Goal: Transaction & Acquisition: Register for event/course

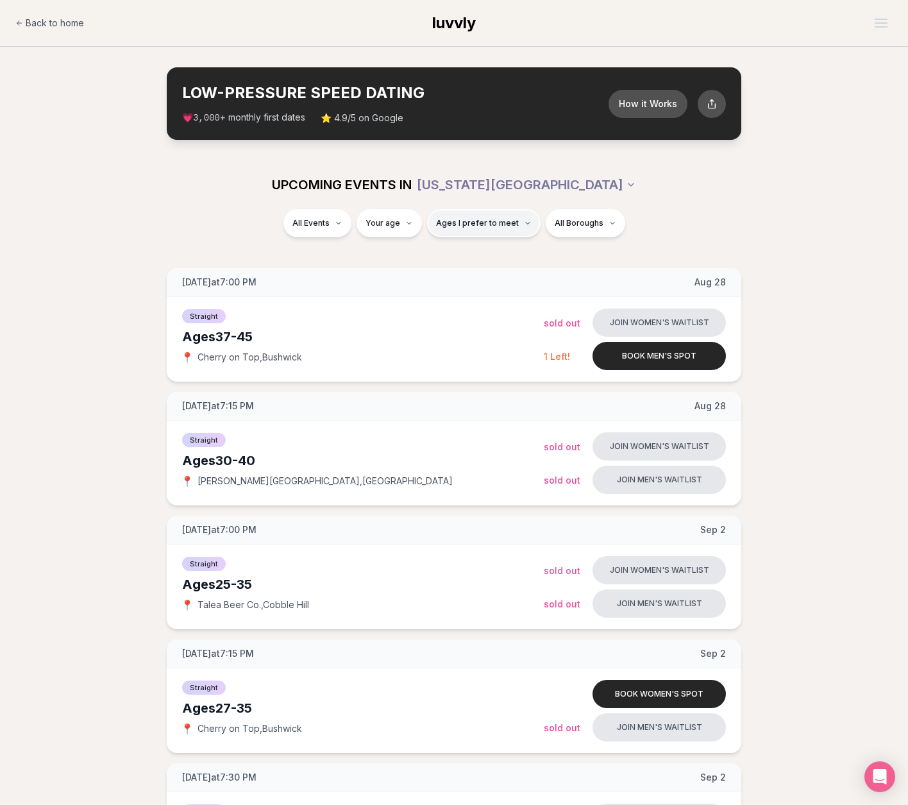
click at [499, 224] on span "Ages I prefer to meet" at bounding box center [477, 223] width 83 height 10
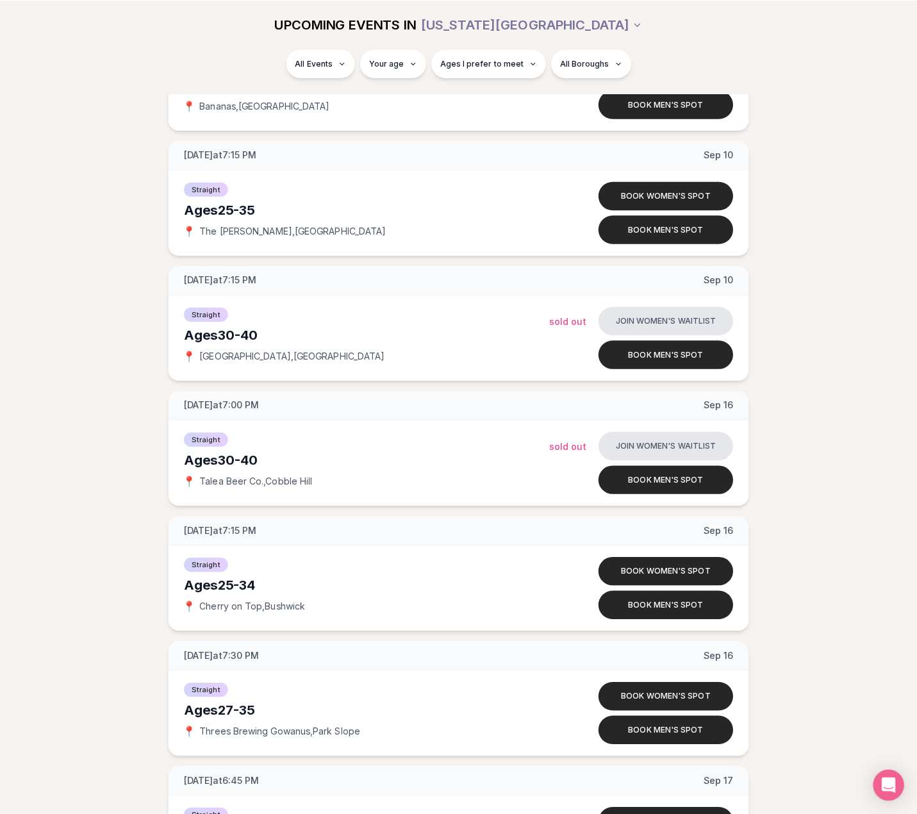
scroll to position [2116, 0]
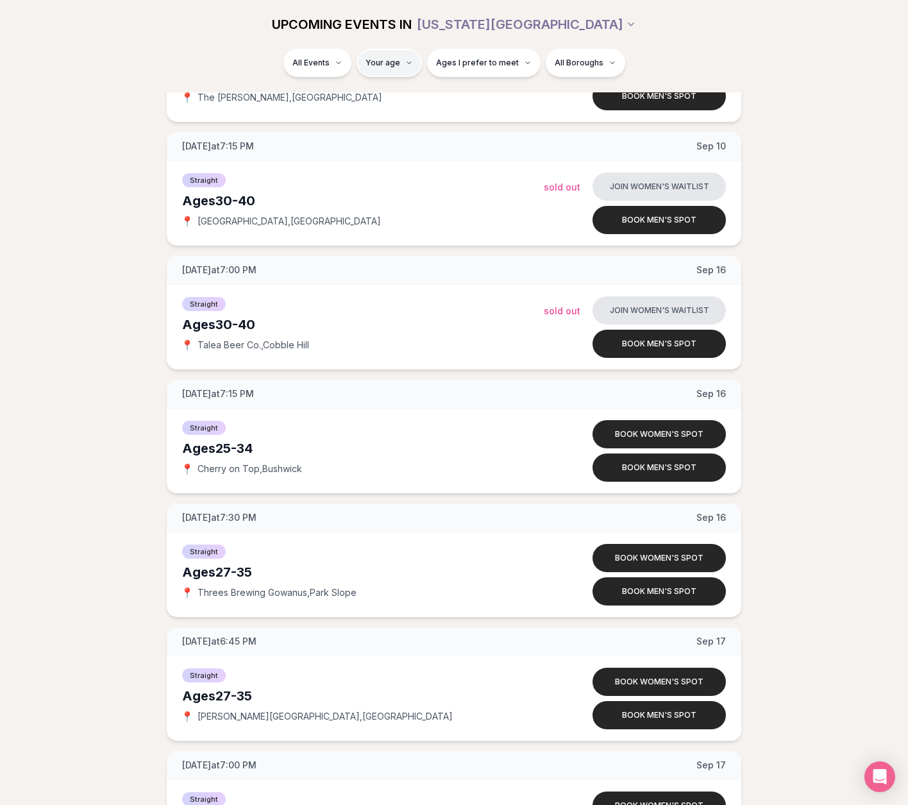
click at [409, 65] on html "Back to home luvvly LOW-PRESSURE SPEED DATING How it Works 💗 3,000 + monthly fi…" at bounding box center [454, 480] width 908 height 5193
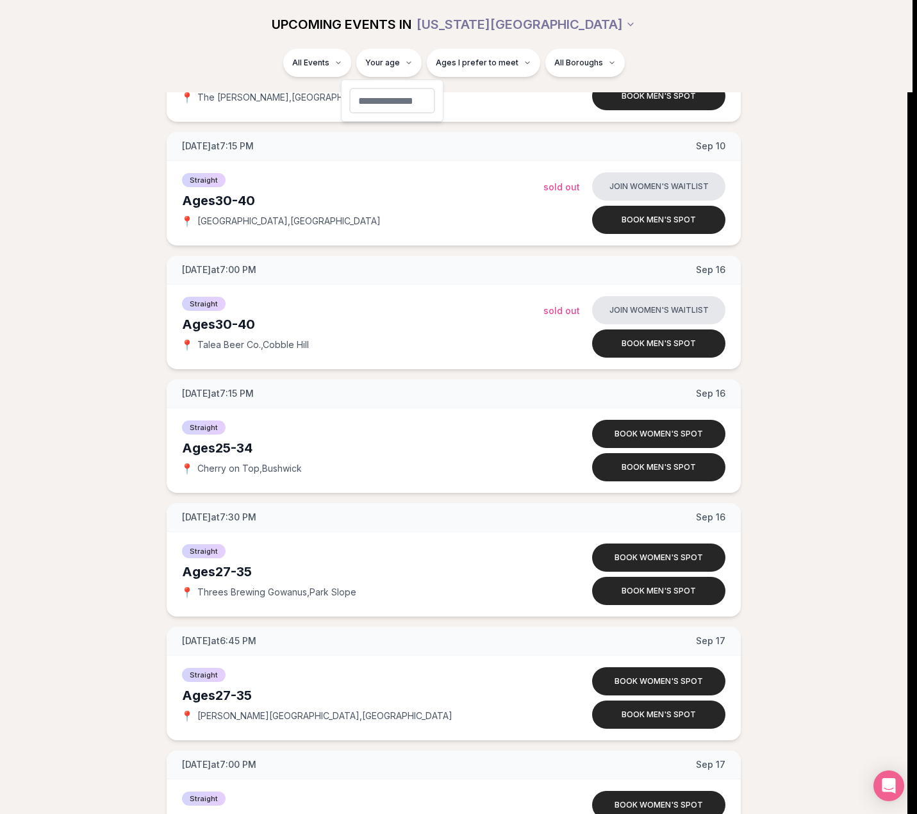
type input "**"
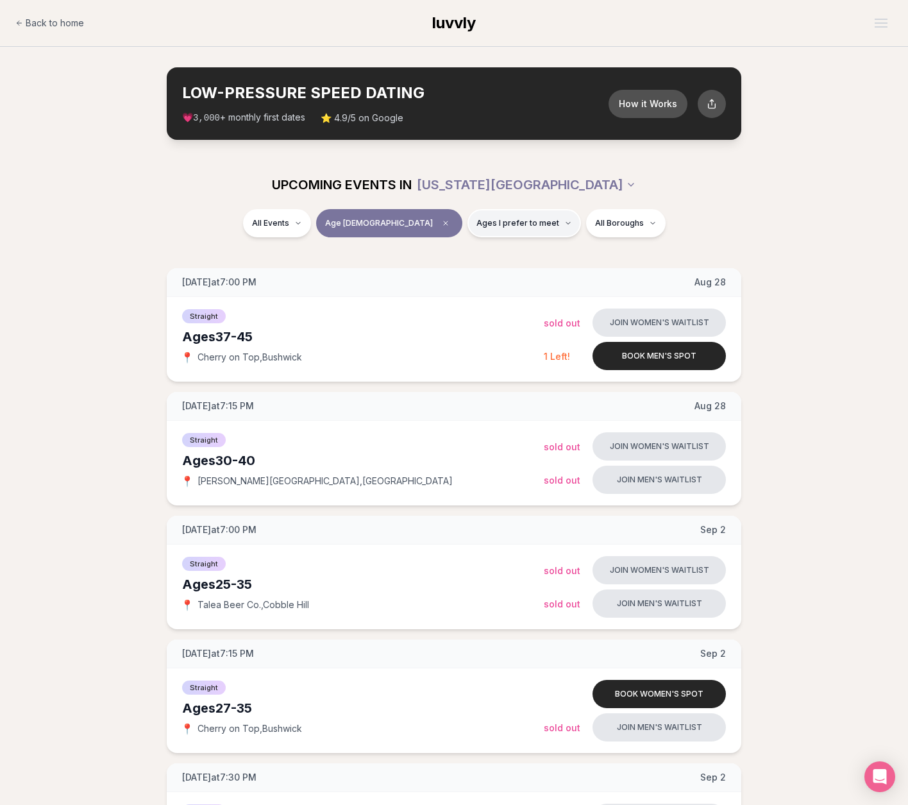
click at [502, 228] on button "Ages I prefer to meet" at bounding box center [523, 223] width 113 height 28
click at [435, 290] on button "Older than me" at bounding box center [433, 290] width 10 height 10
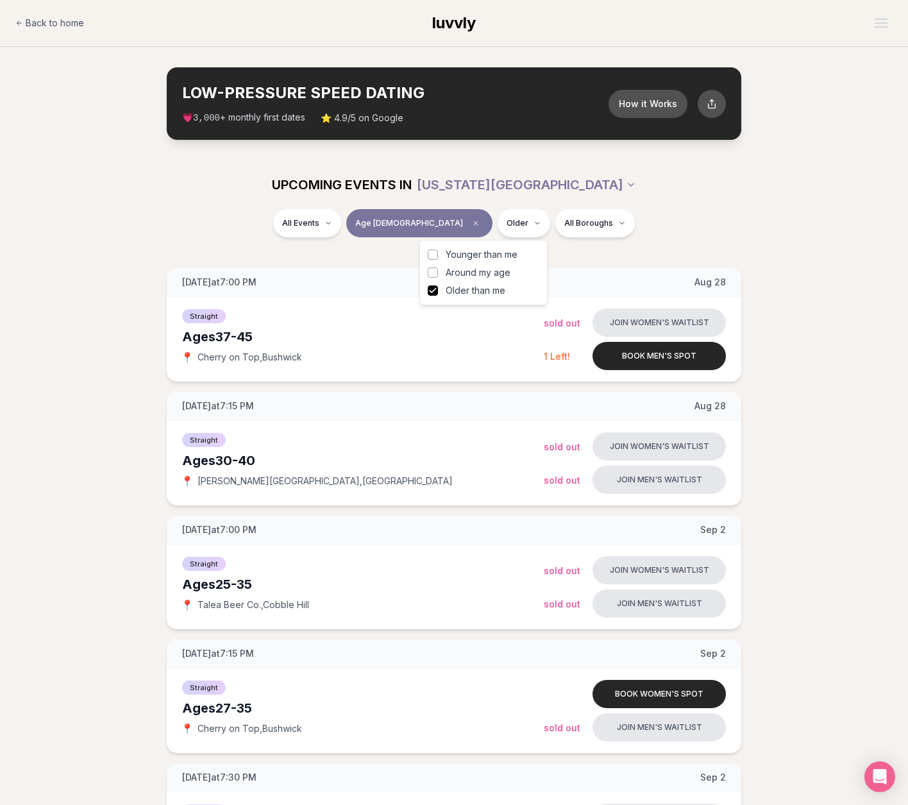
click at [667, 222] on div "All Events Age [DEMOGRAPHIC_DATA] Older All Boroughs" at bounding box center [454, 225] width 718 height 33
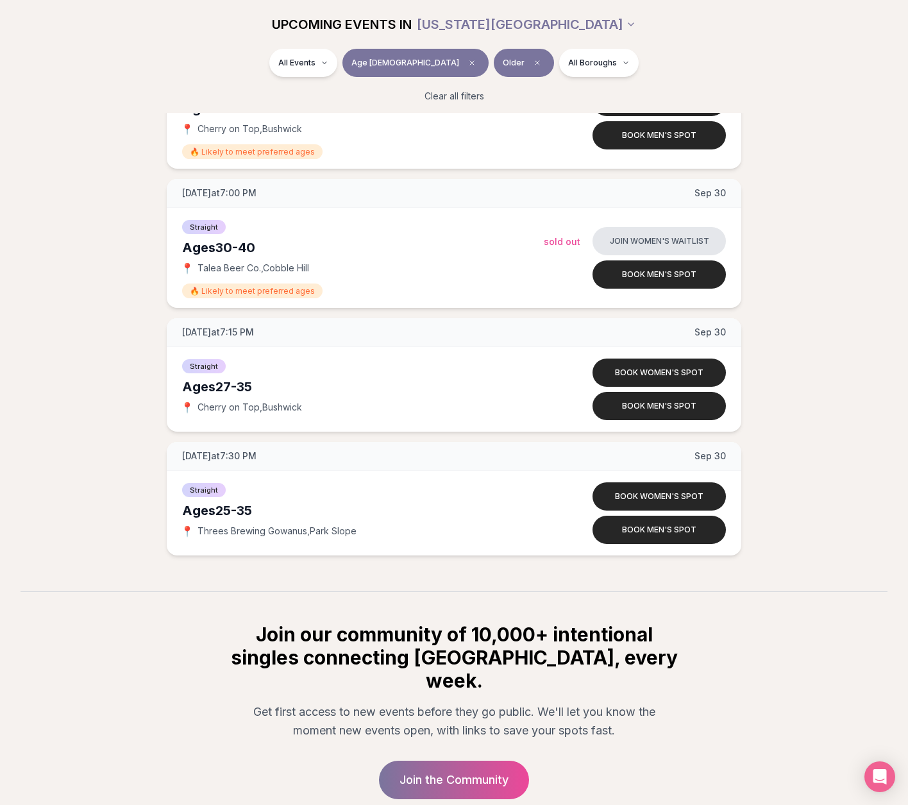
scroll to position [3812, 0]
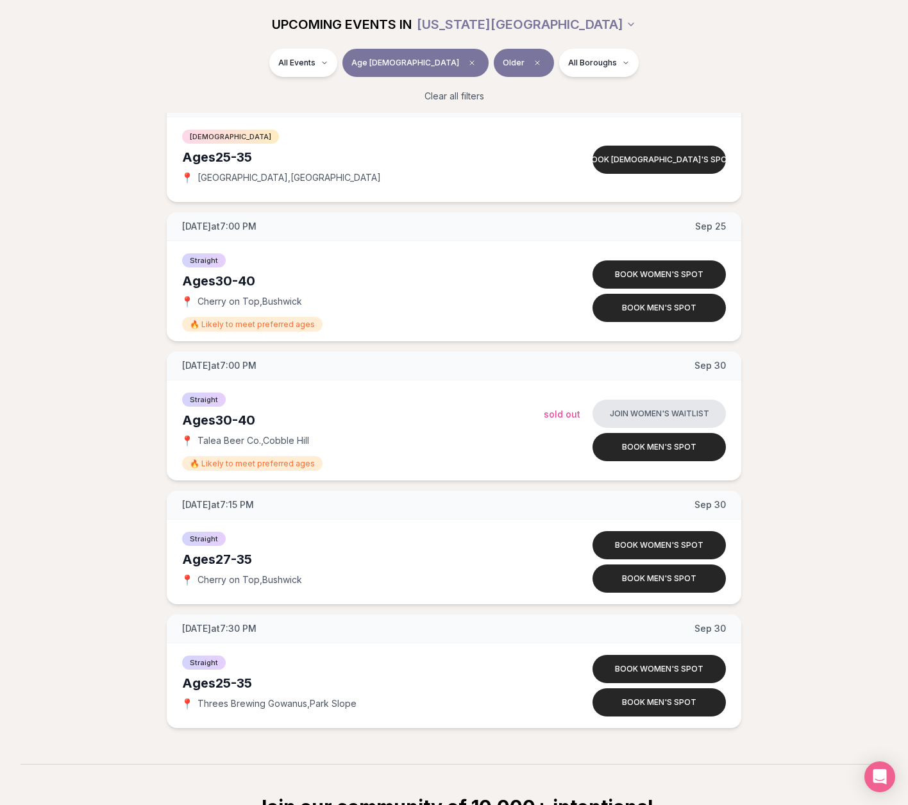
scroll to position [3552, 0]
